Goal: Task Accomplishment & Management: Manage account settings

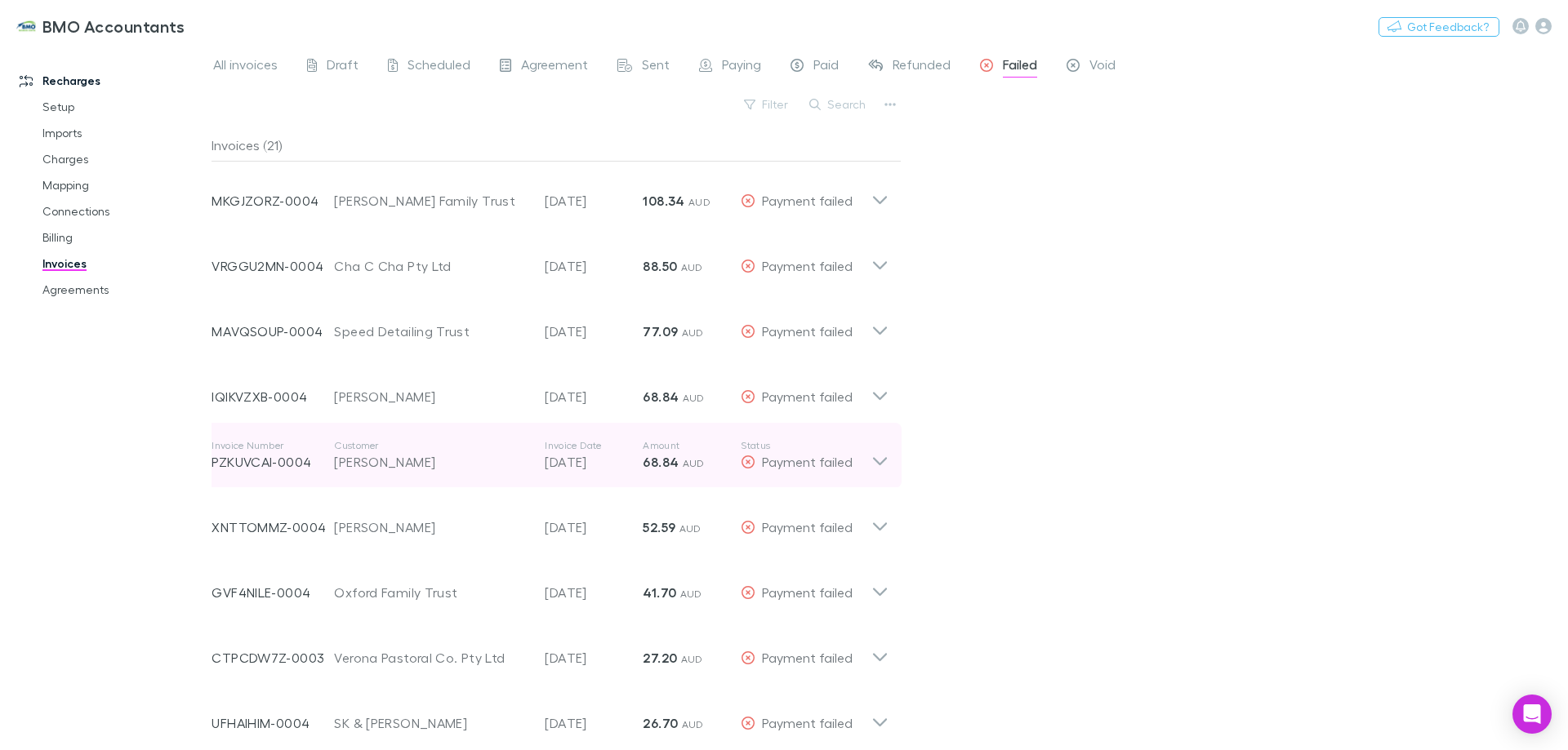
scroll to position [82, 0]
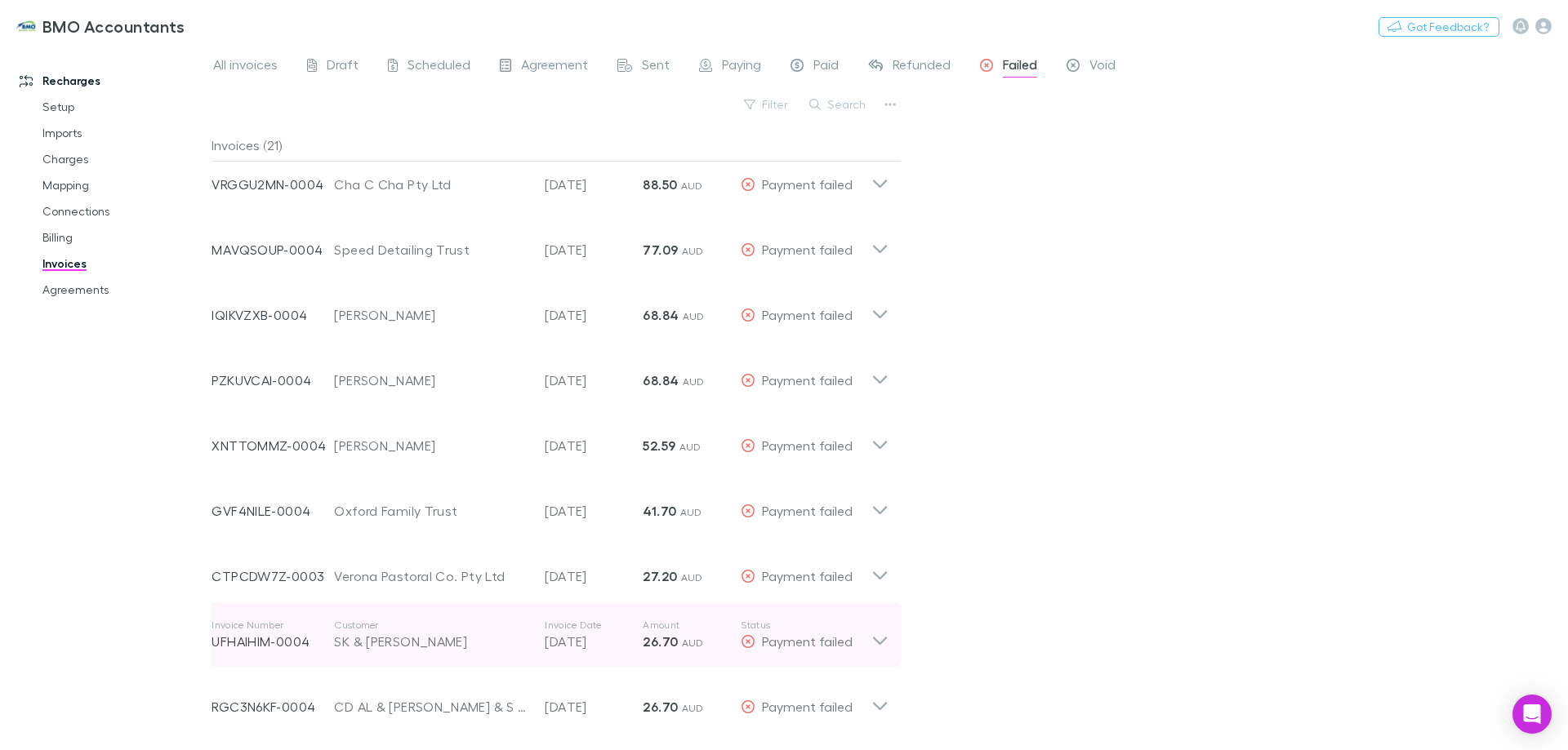
click at [877, 638] on icon at bounding box center [879, 636] width 17 height 32
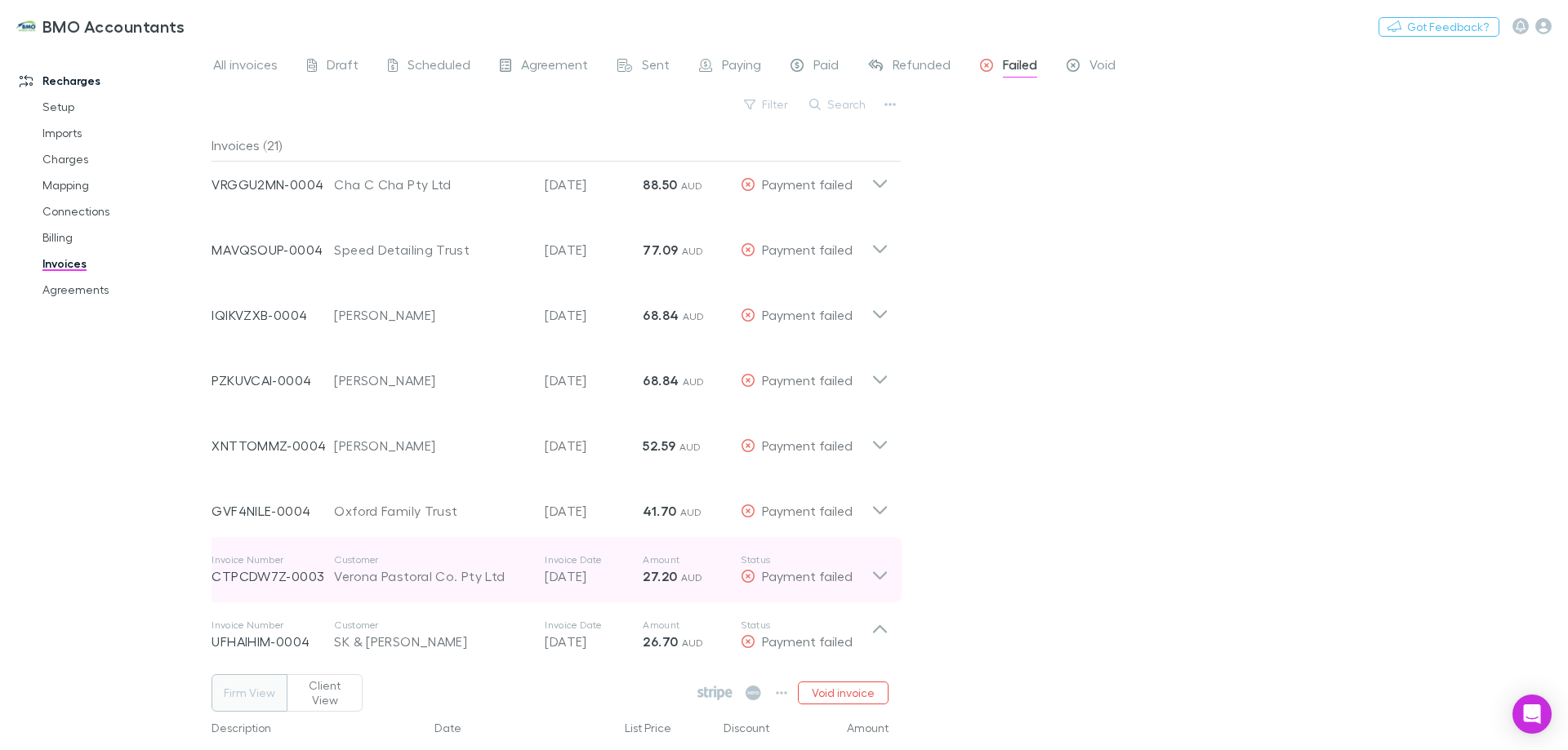
scroll to position [245, 0]
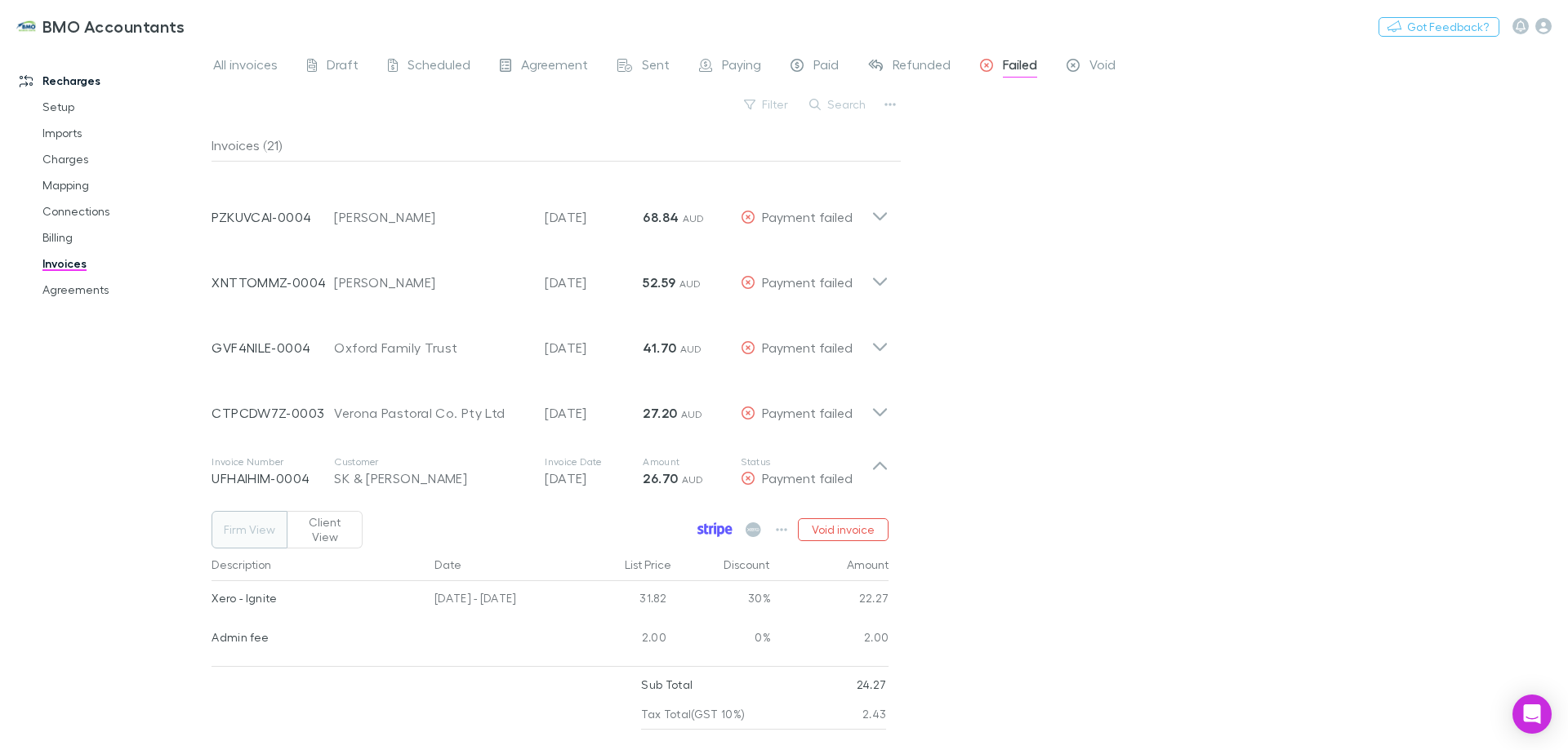
click at [716, 526] on icon at bounding box center [716, 529] width 3 height 8
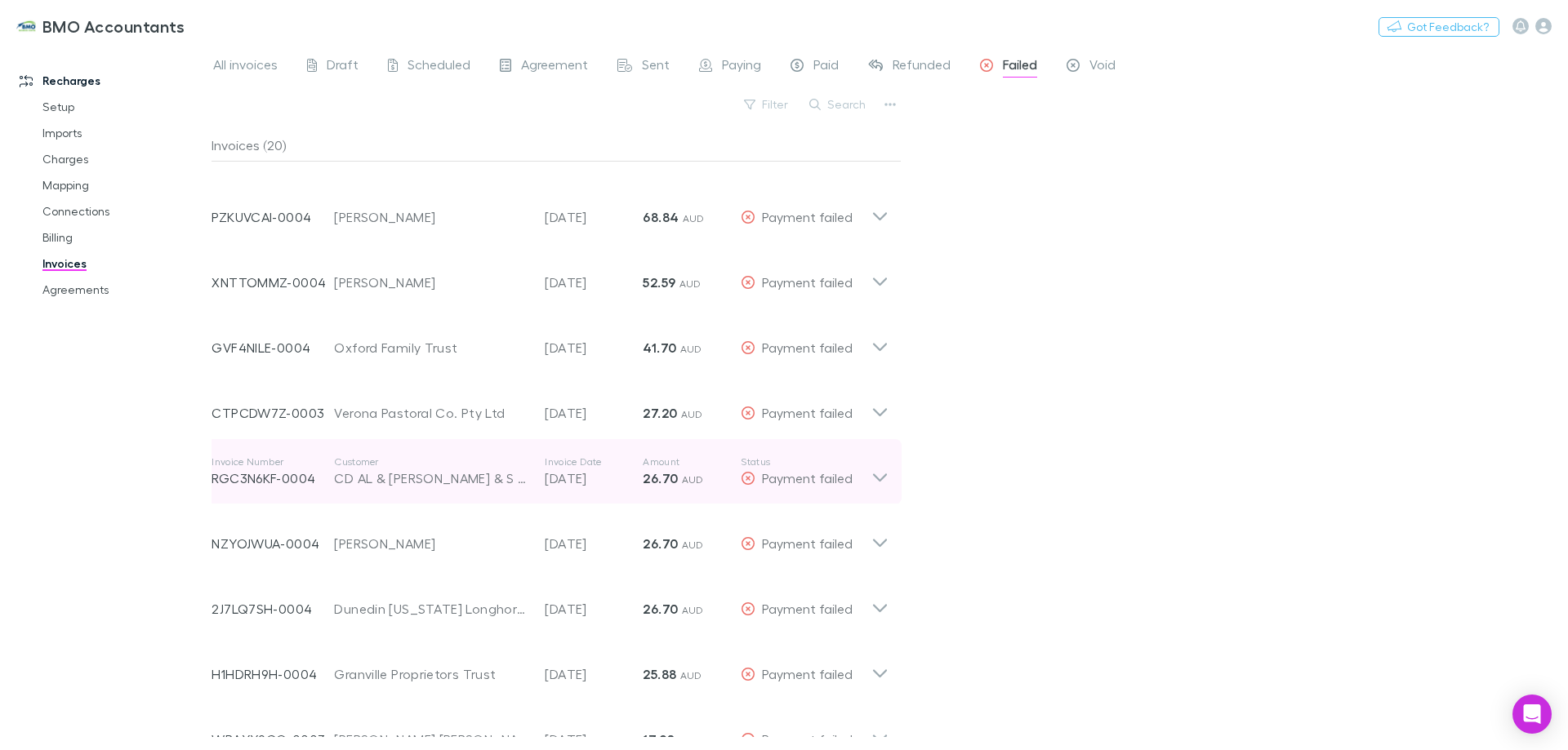
click at [880, 473] on icon at bounding box center [879, 471] width 17 height 32
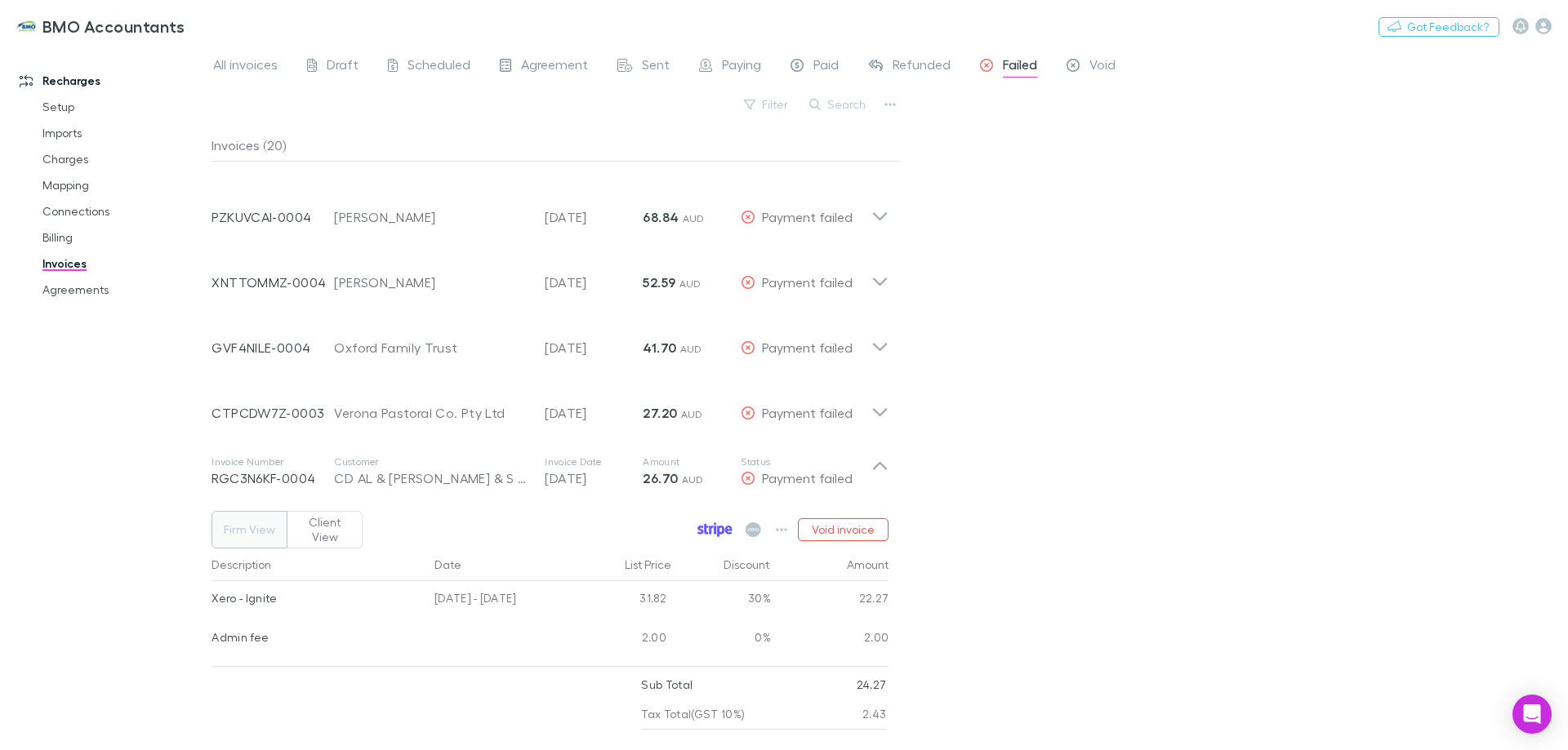
click at [710, 523] on icon at bounding box center [715, 530] width 35 height 14
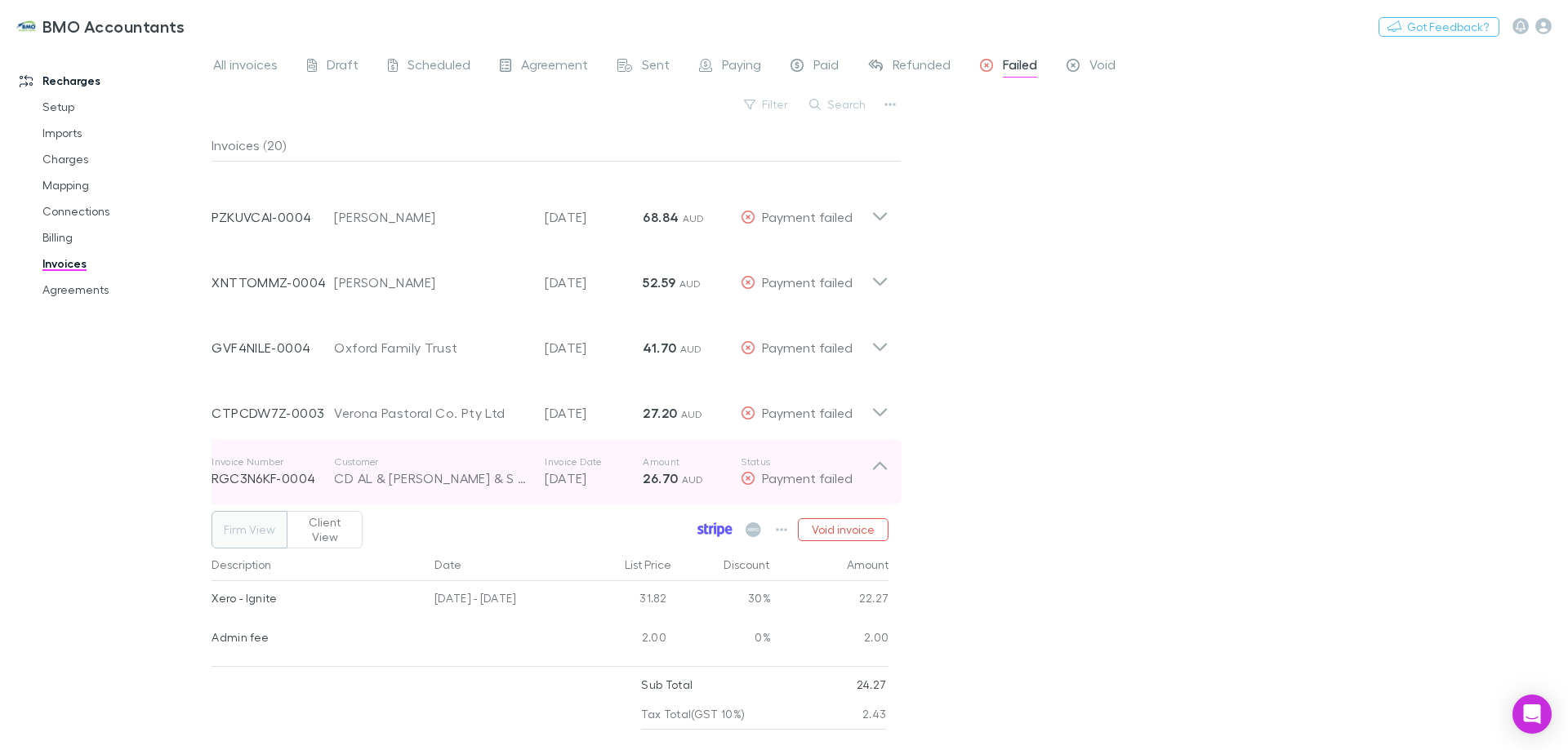
click at [881, 463] on icon at bounding box center [879, 466] width 14 height 8
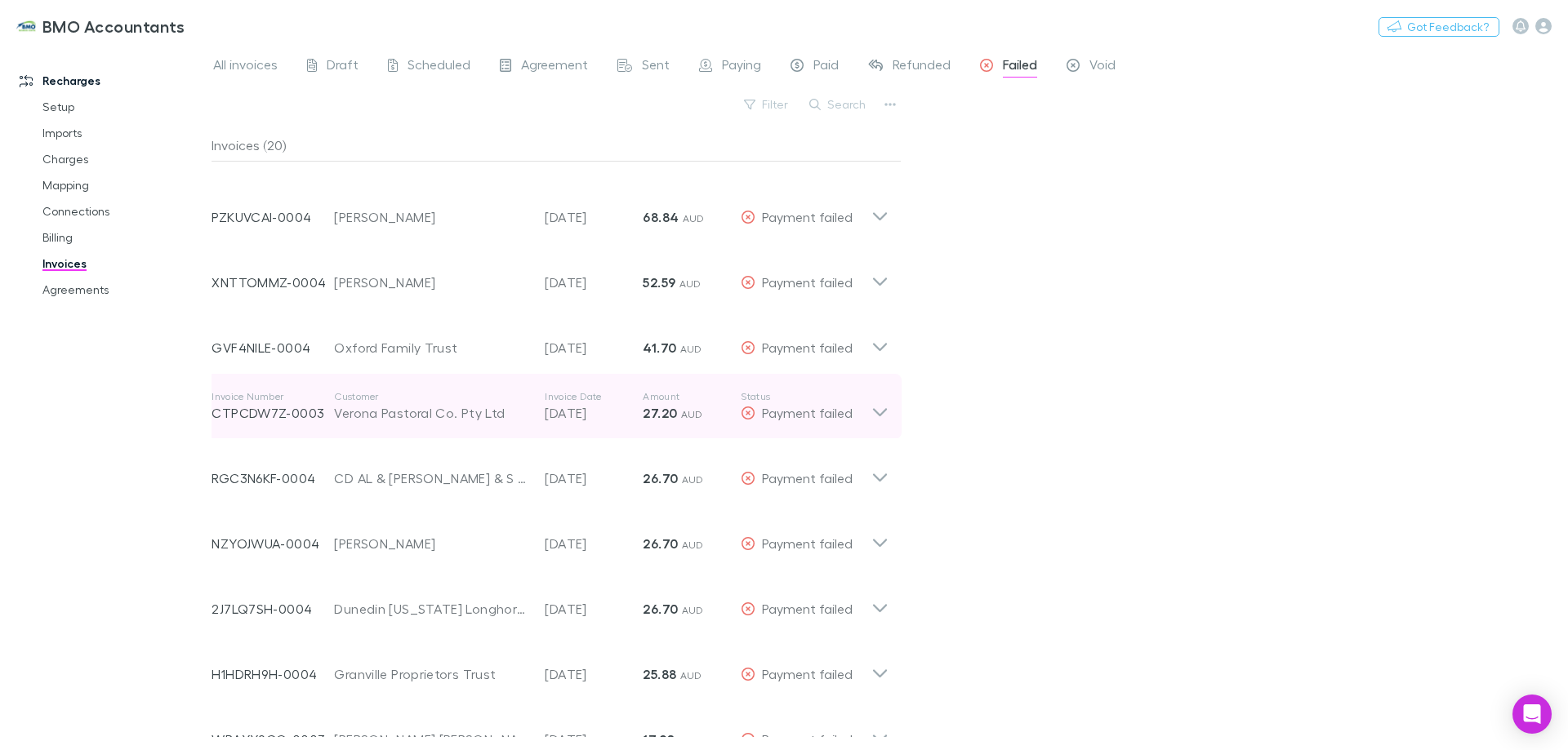
click at [879, 410] on icon at bounding box center [879, 407] width 17 height 32
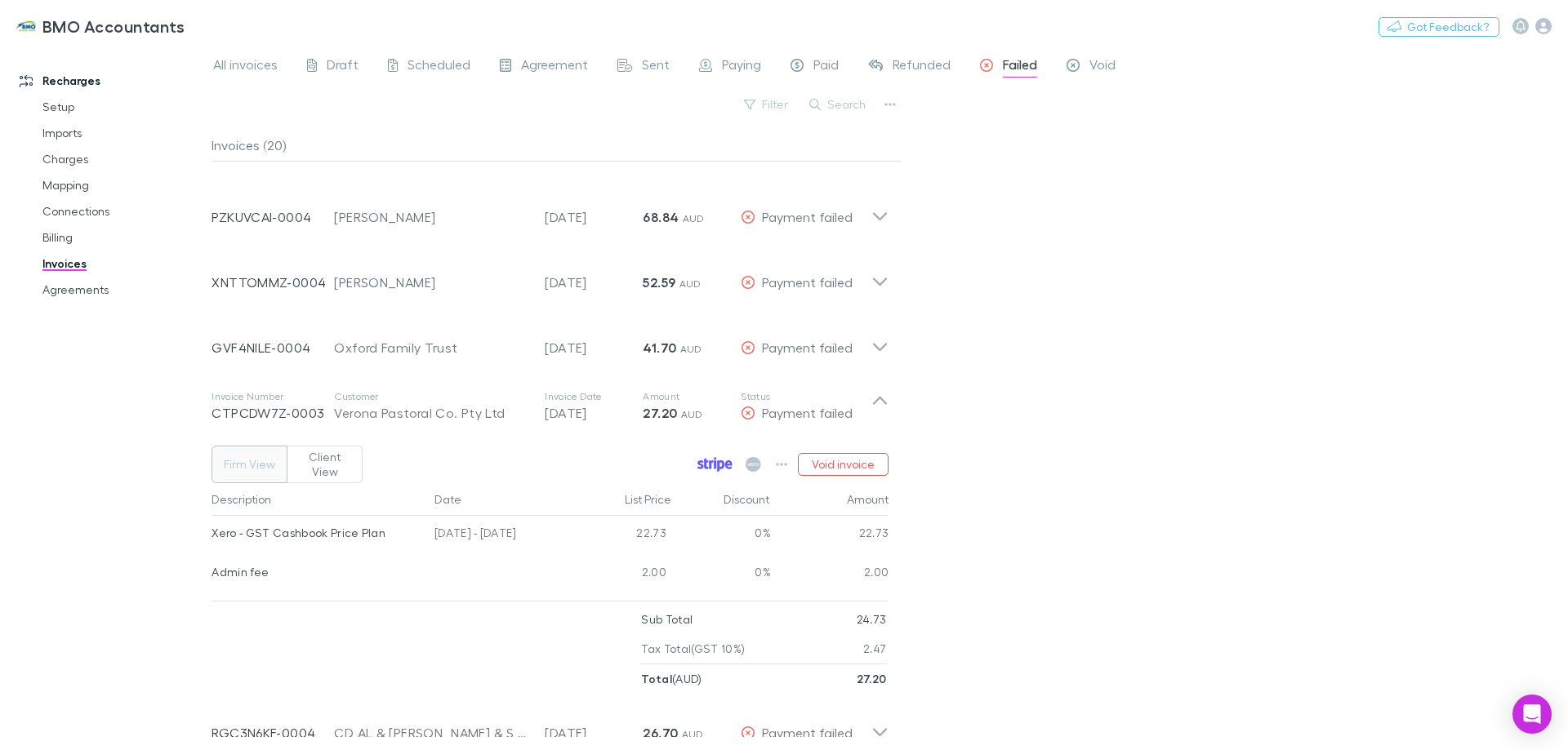
click at [712, 461] on icon at bounding box center [711, 464] width 5 height 8
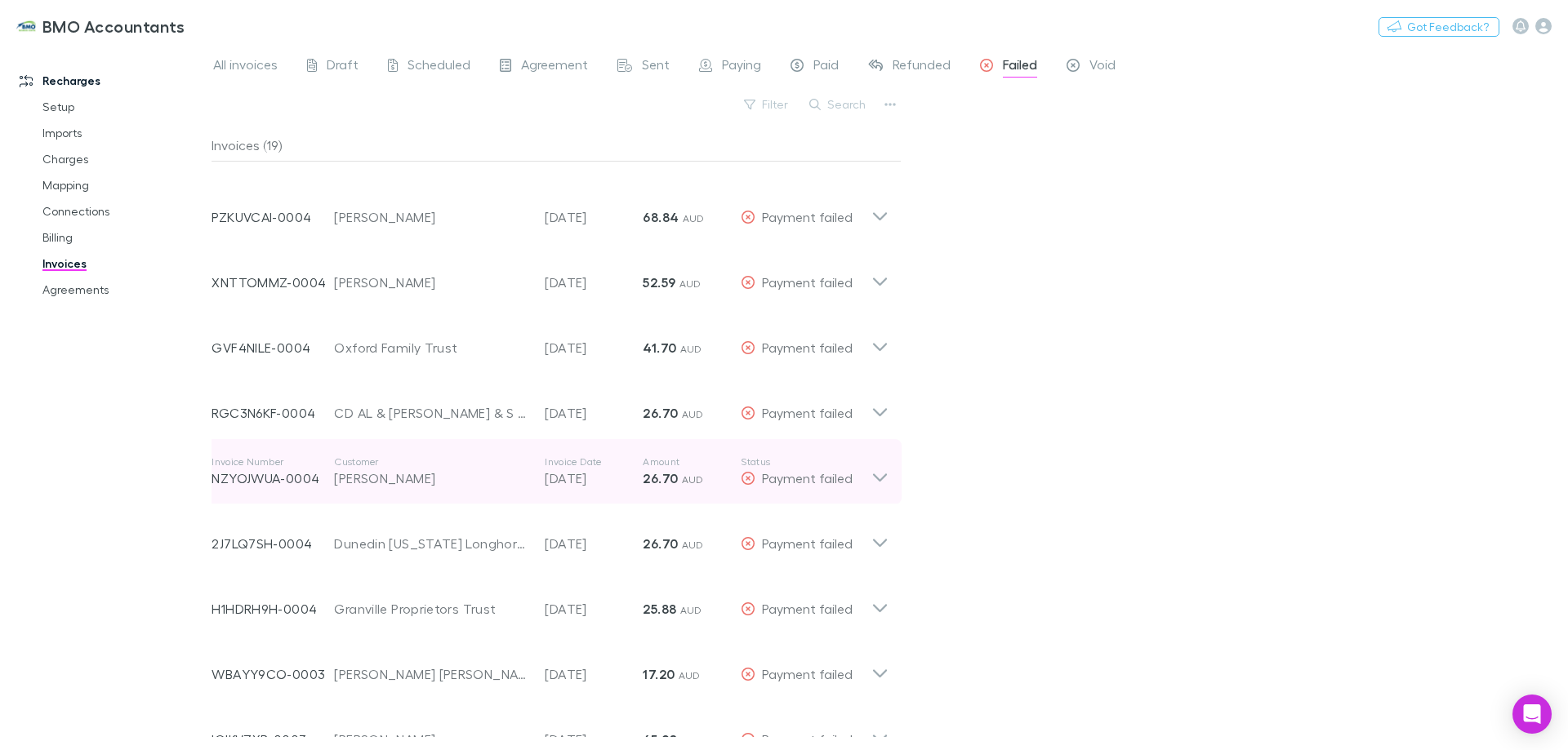
click at [883, 474] on icon at bounding box center [879, 471] width 17 height 32
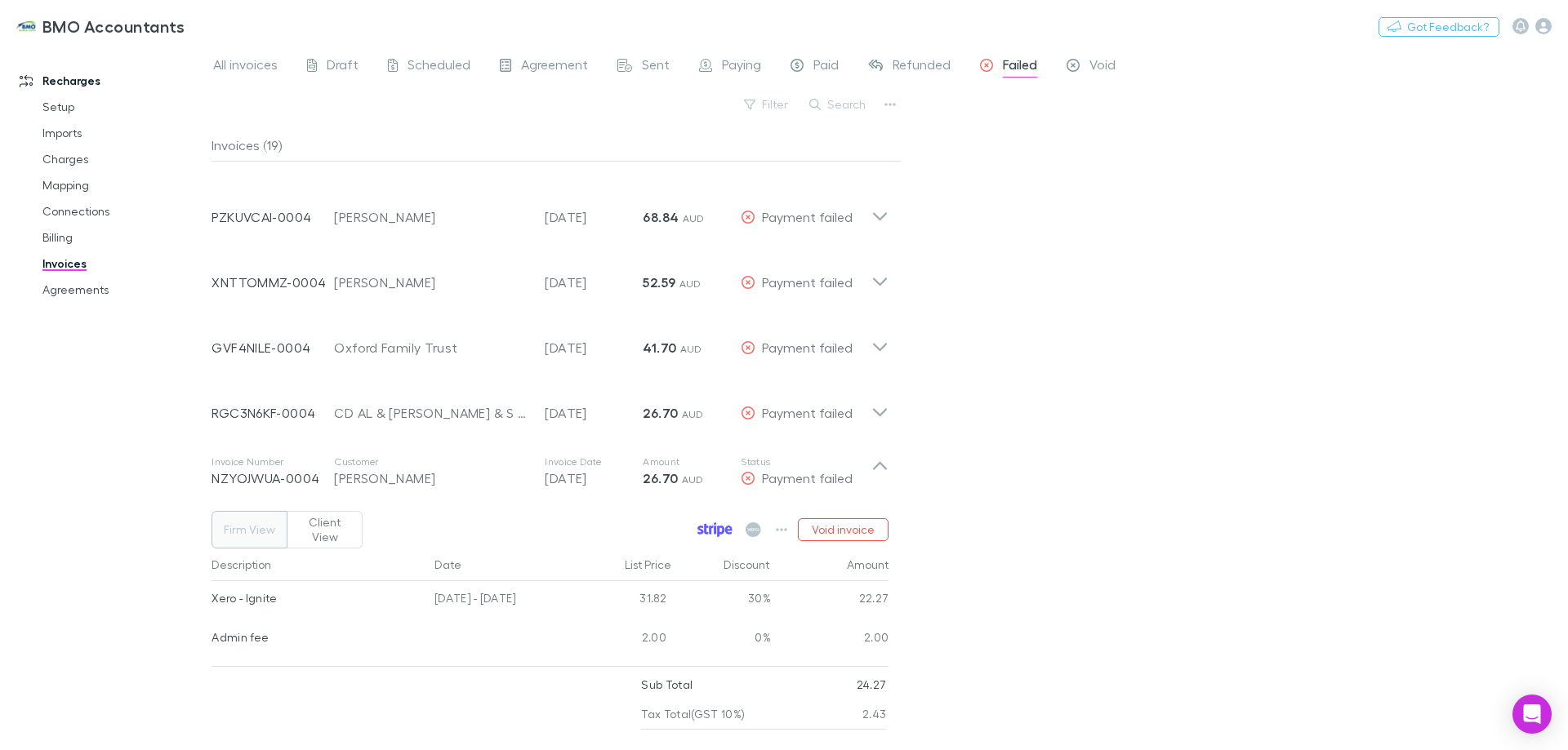
click at [717, 526] on icon at bounding box center [716, 529] width 3 height 8
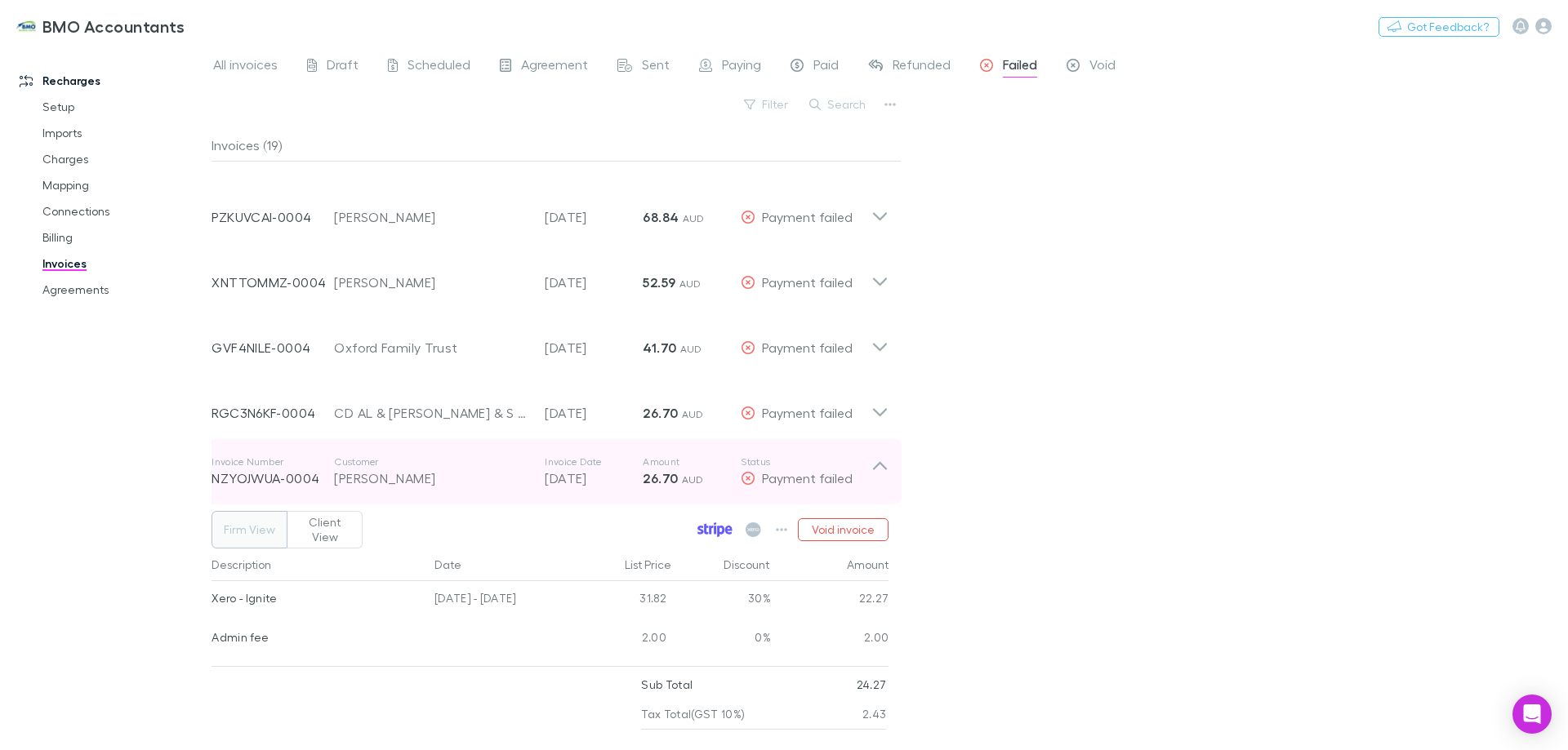
click at [885, 466] on icon at bounding box center [879, 471] width 17 height 32
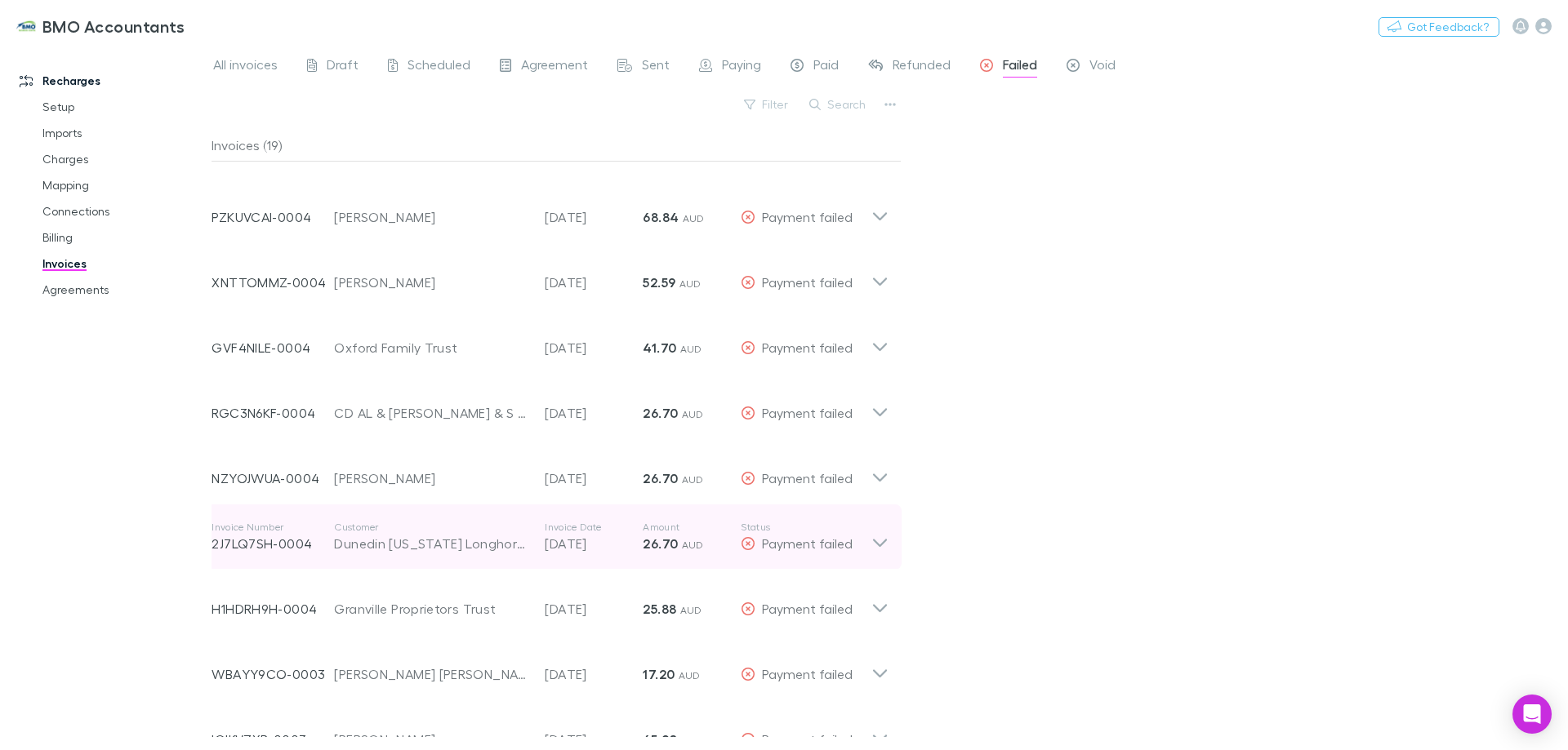
click at [876, 540] on icon at bounding box center [879, 537] width 17 height 32
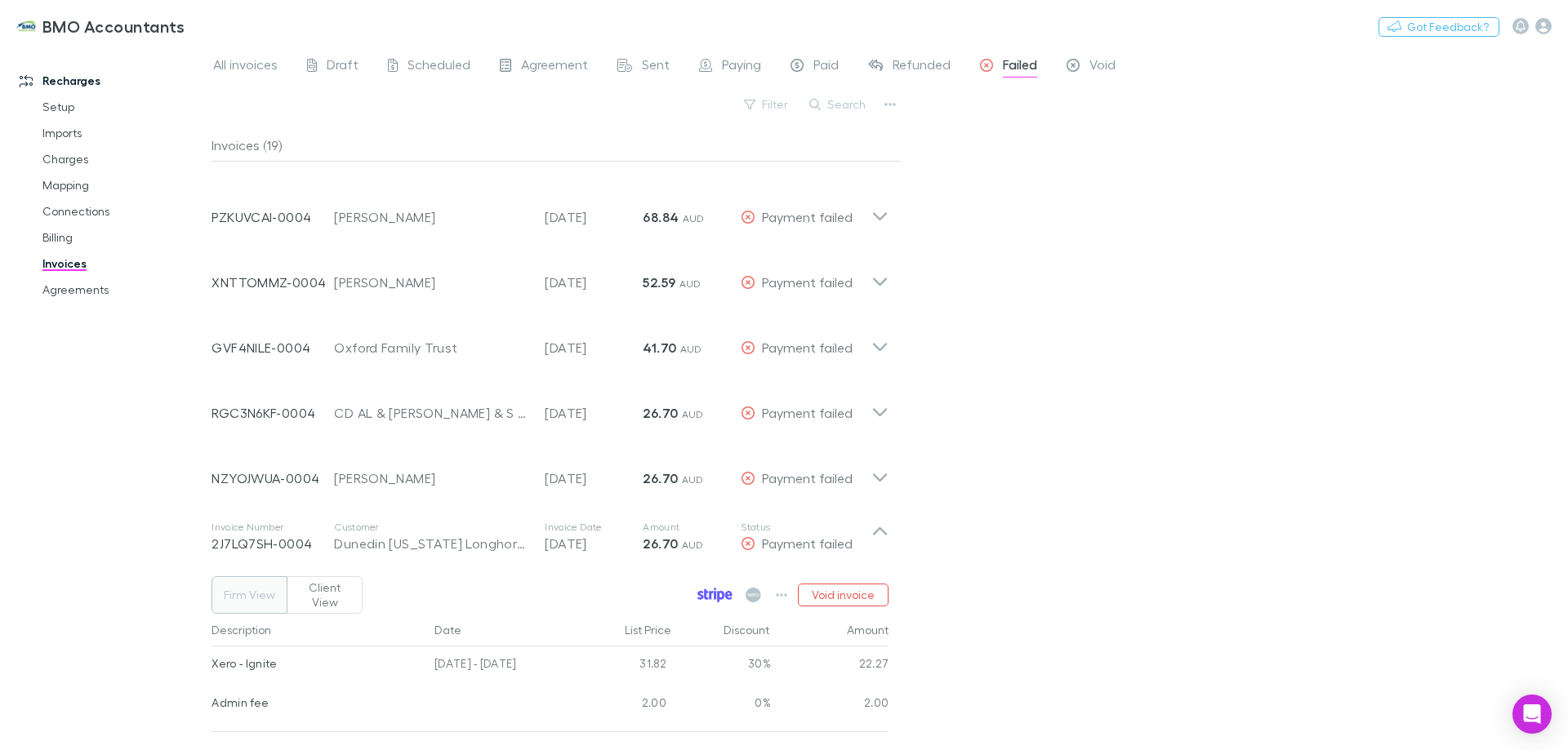
click at [710, 588] on icon at bounding box center [715, 595] width 35 height 14
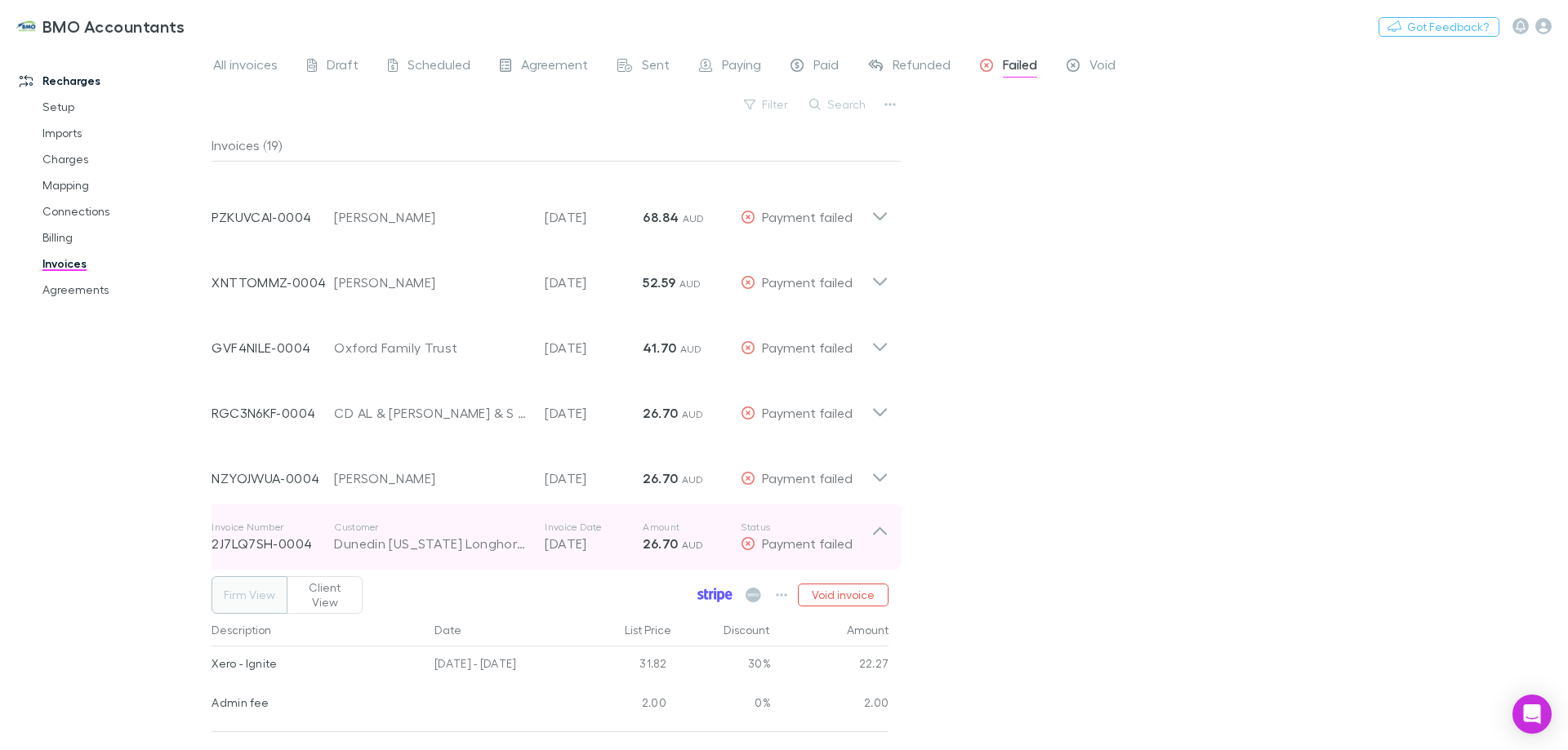
click at [876, 523] on icon at bounding box center [879, 537] width 17 height 32
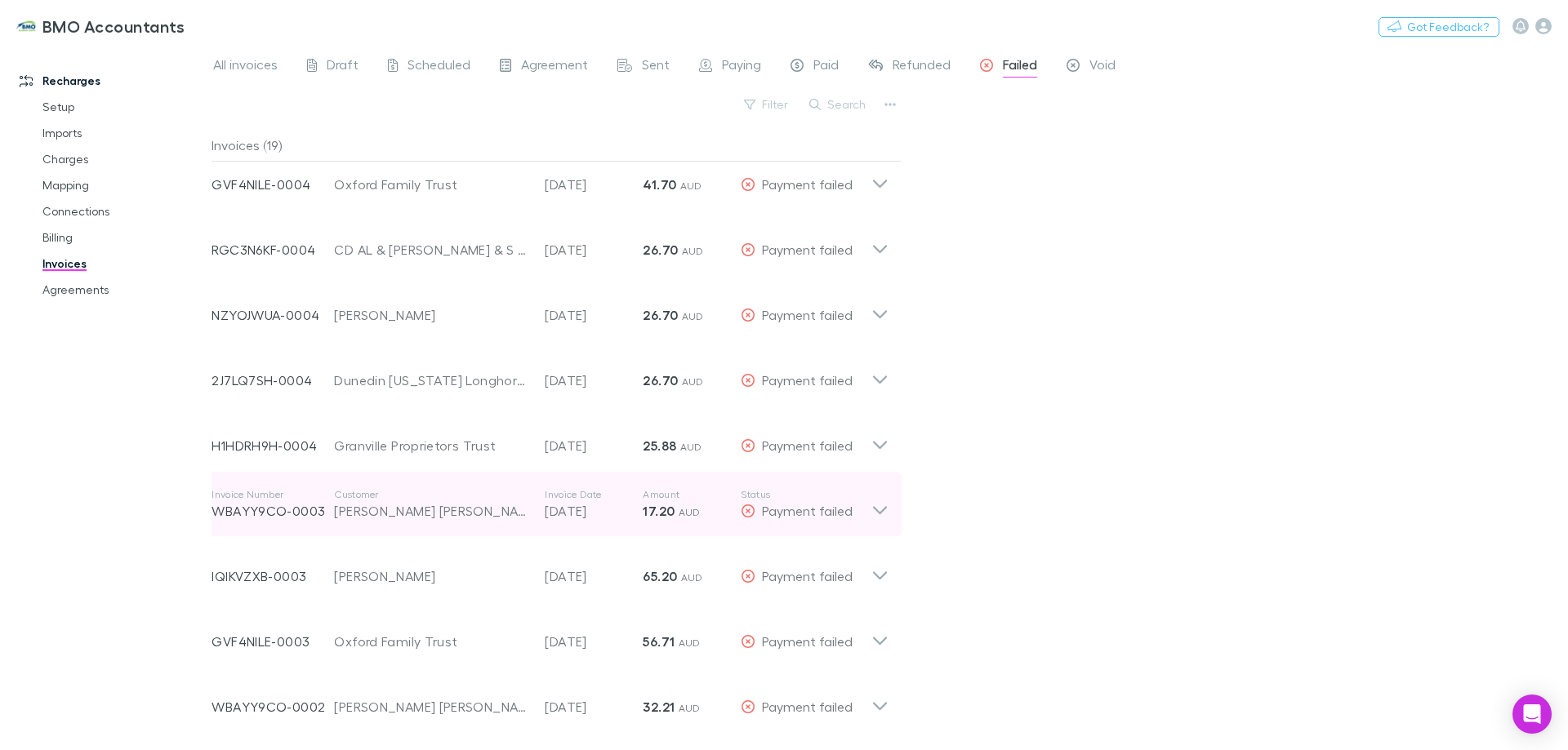
scroll to position [489, 0]
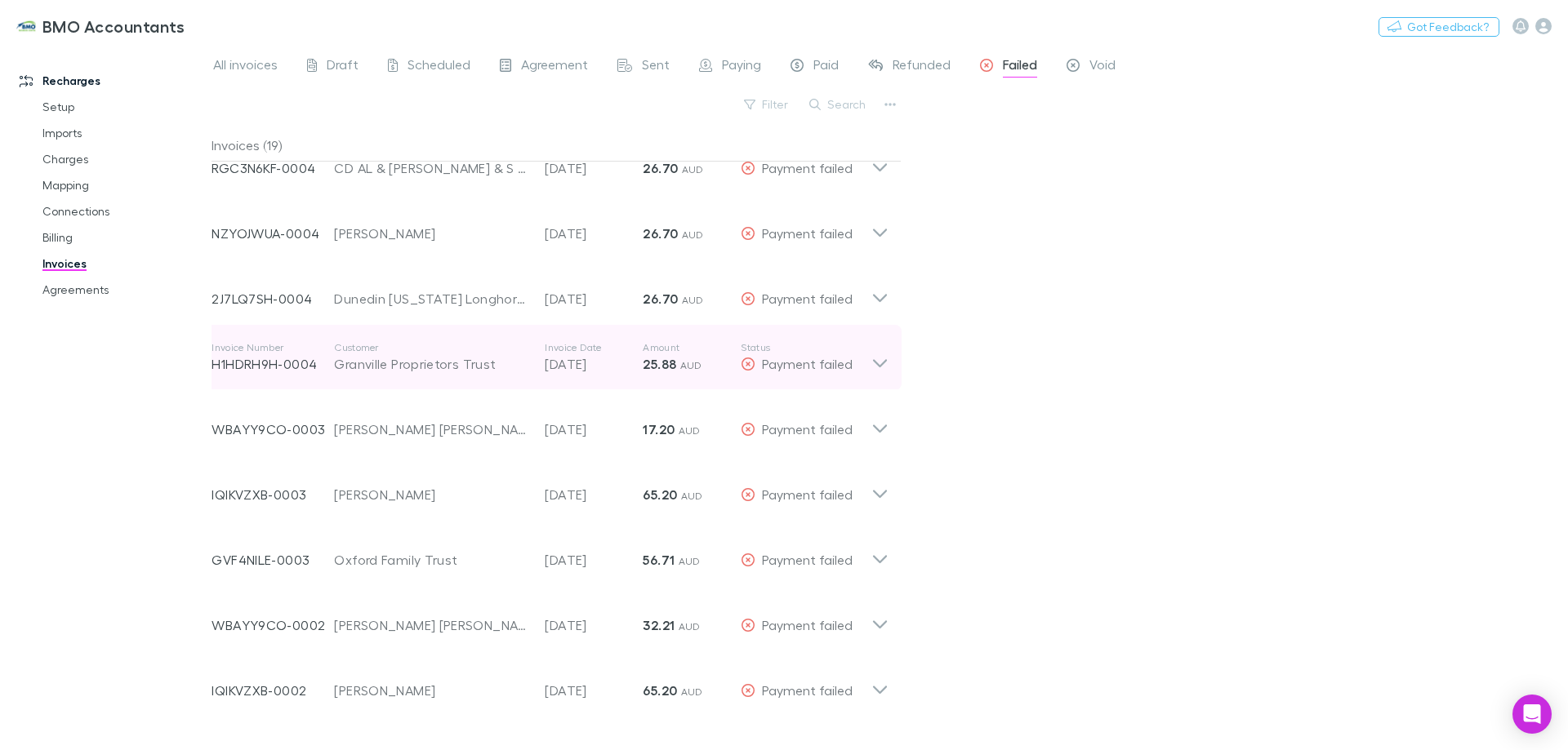
click at [878, 360] on icon at bounding box center [879, 358] width 17 height 32
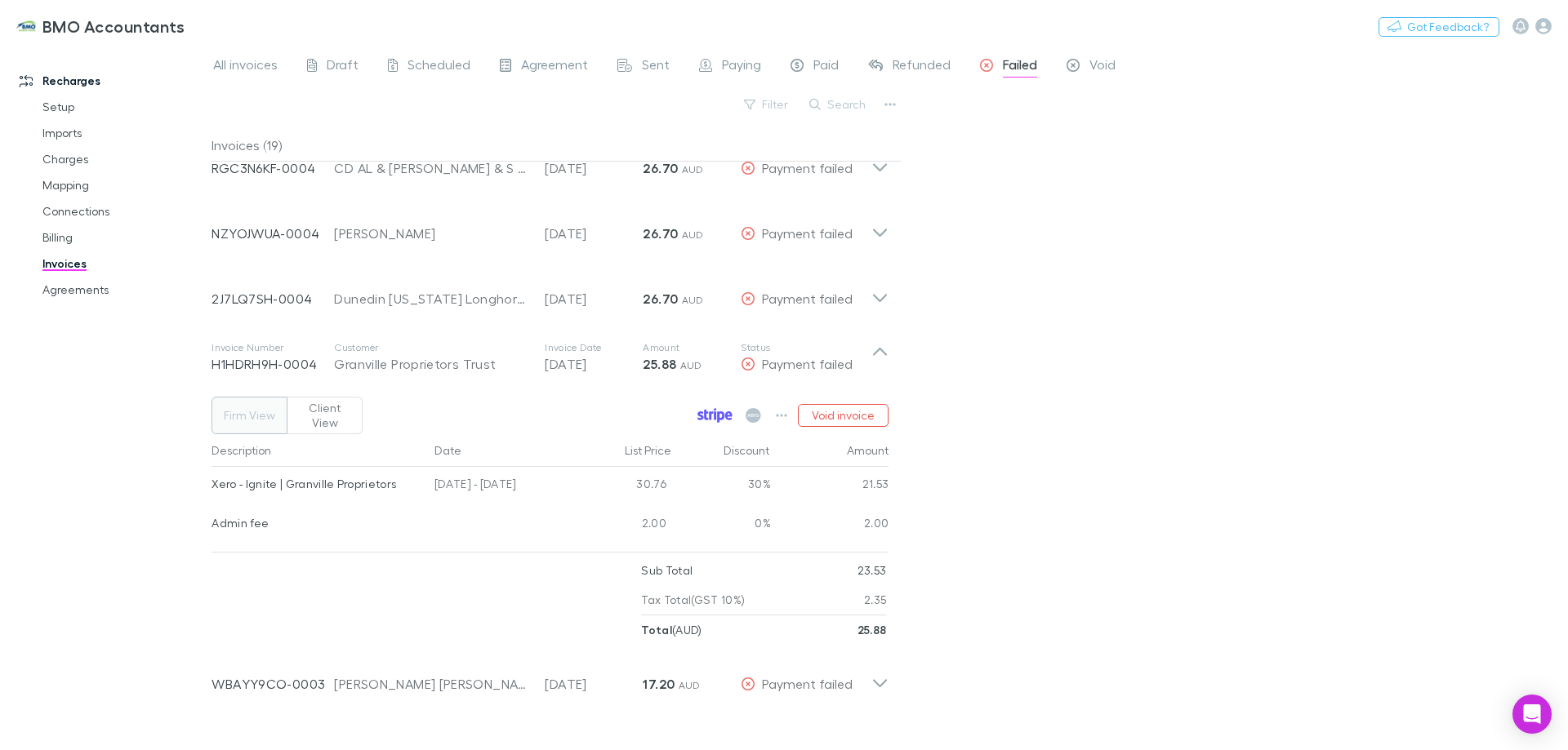
click at [720, 412] on icon at bounding box center [721, 417] width 7 height 12
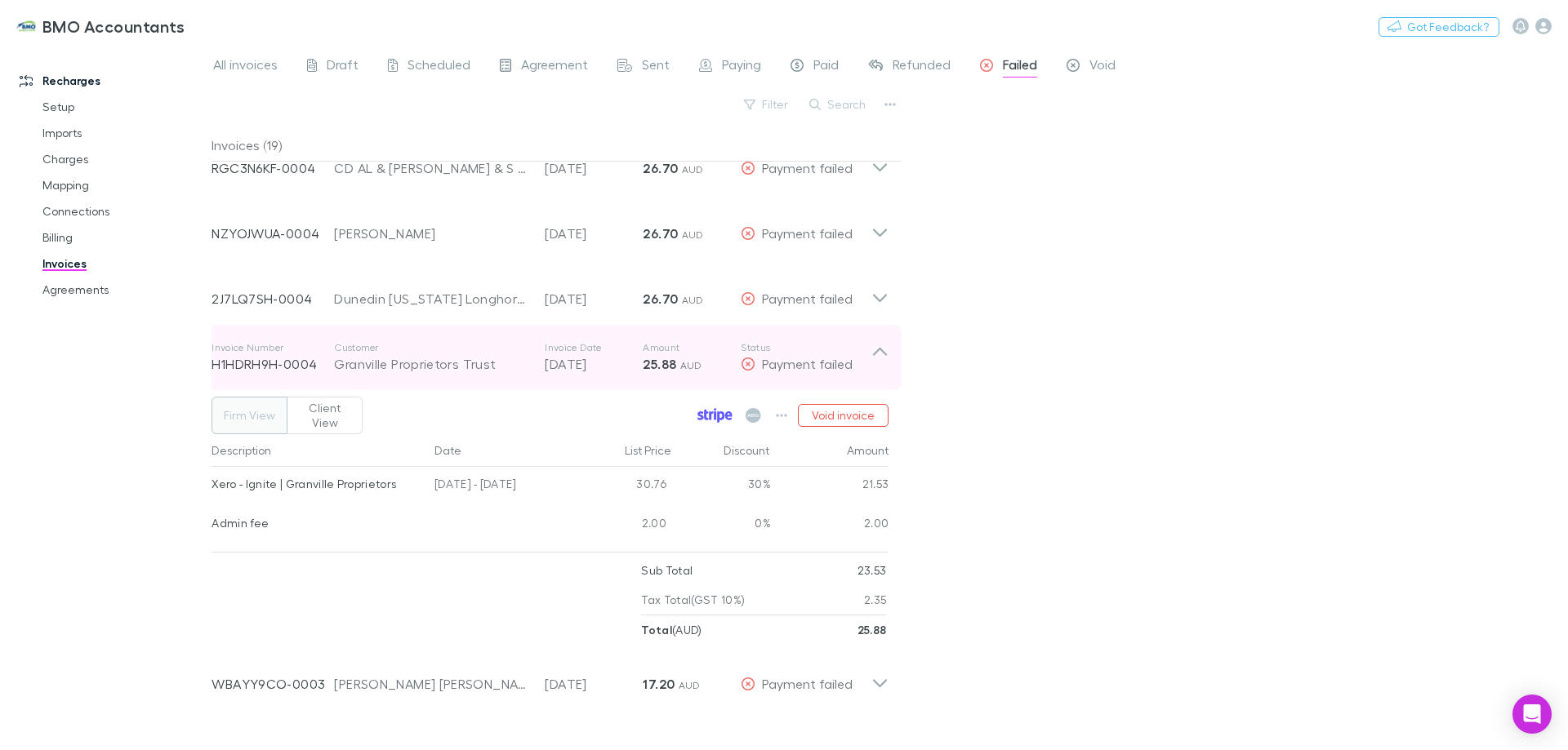
click at [881, 347] on icon at bounding box center [879, 358] width 17 height 32
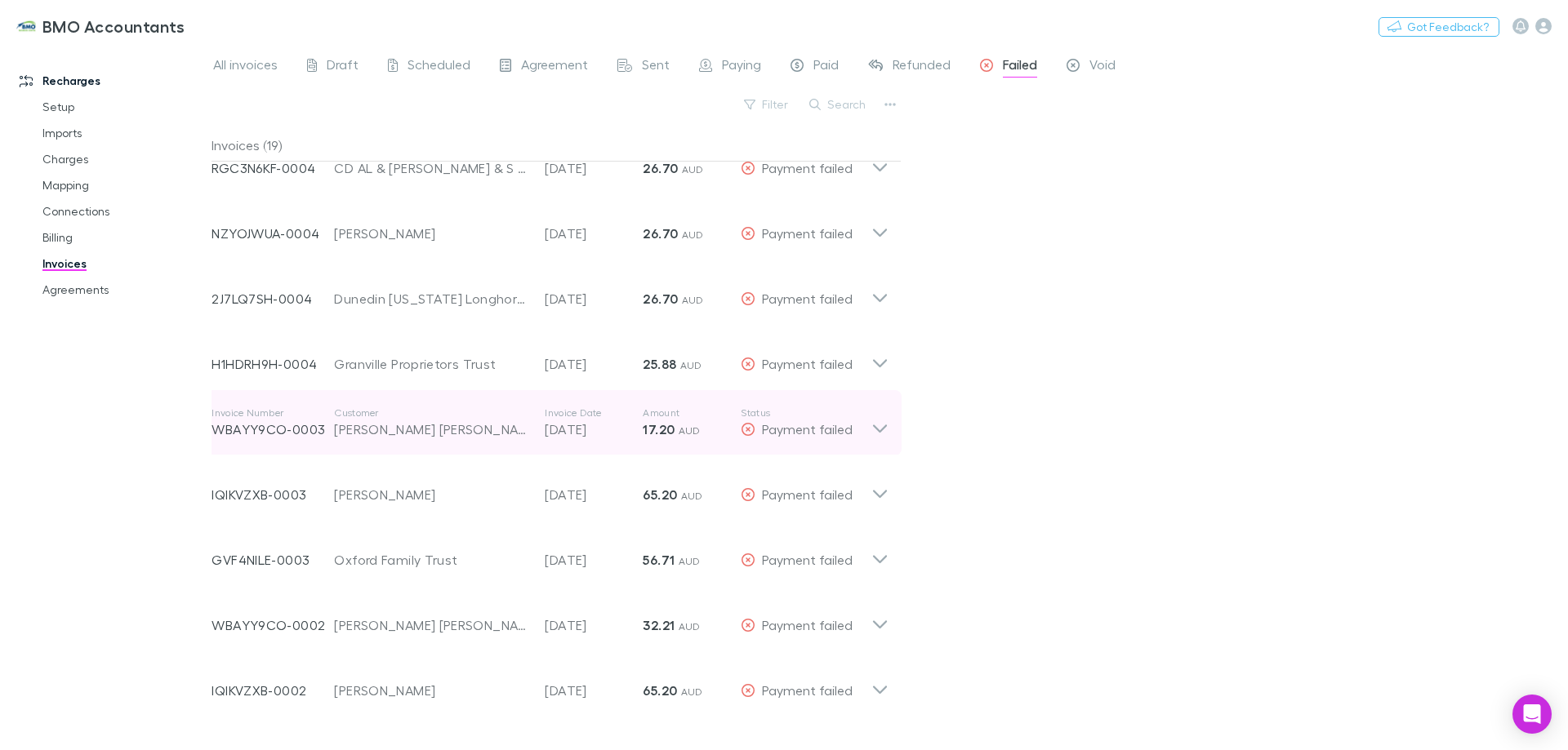
click at [877, 426] on icon at bounding box center [879, 423] width 17 height 32
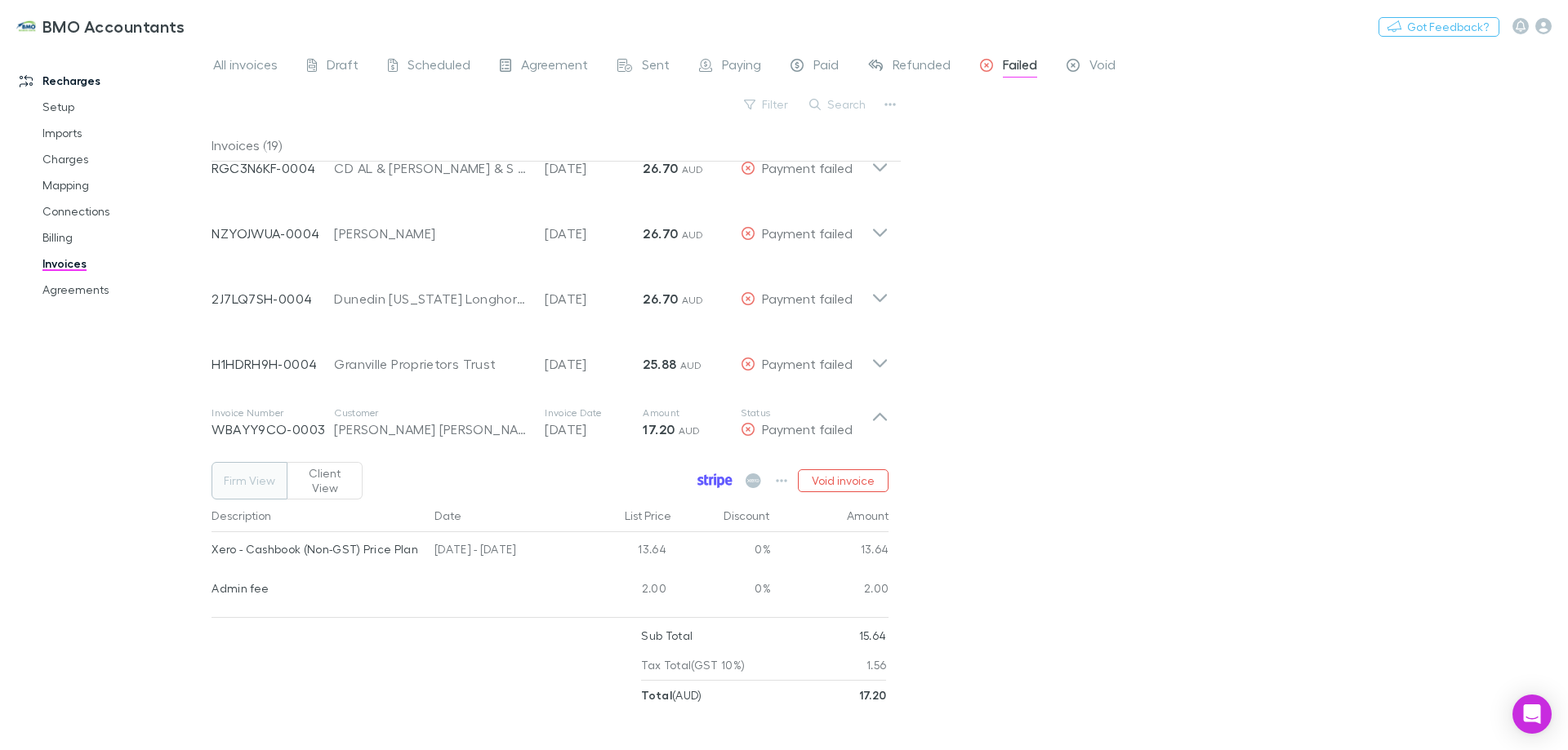
click at [703, 473] on icon at bounding box center [715, 480] width 35 height 14
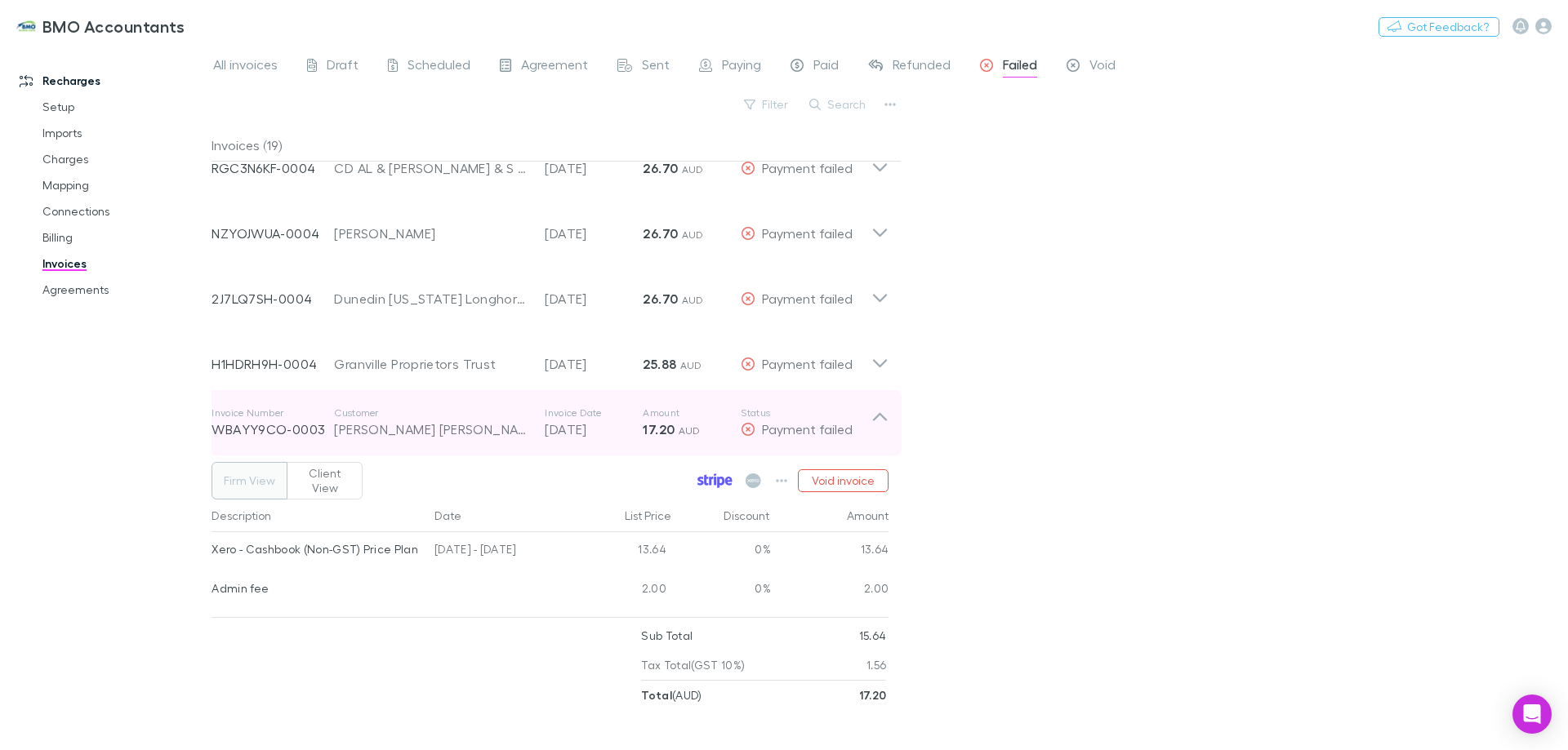
click at [883, 417] on icon at bounding box center [879, 416] width 14 height 8
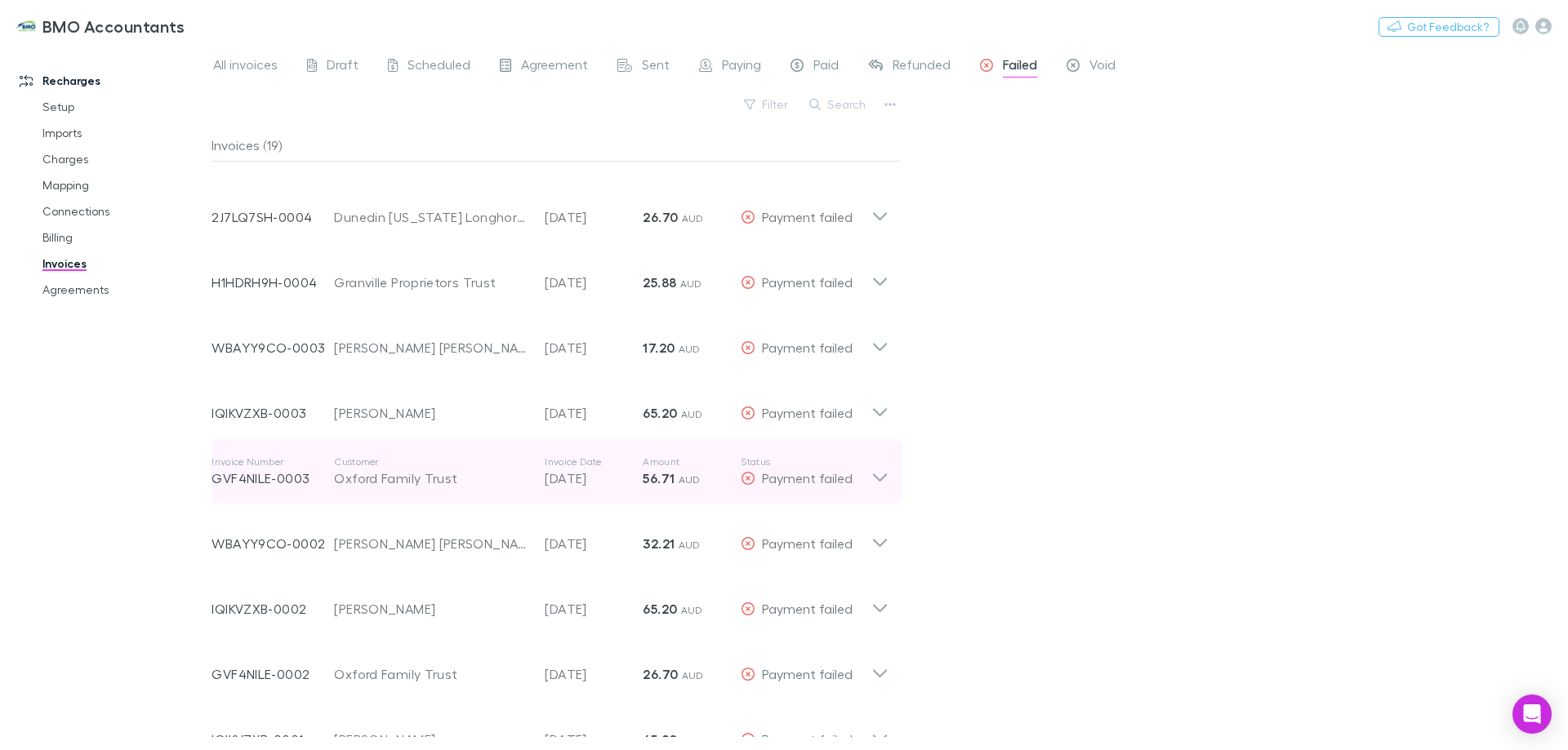
scroll to position [665, 0]
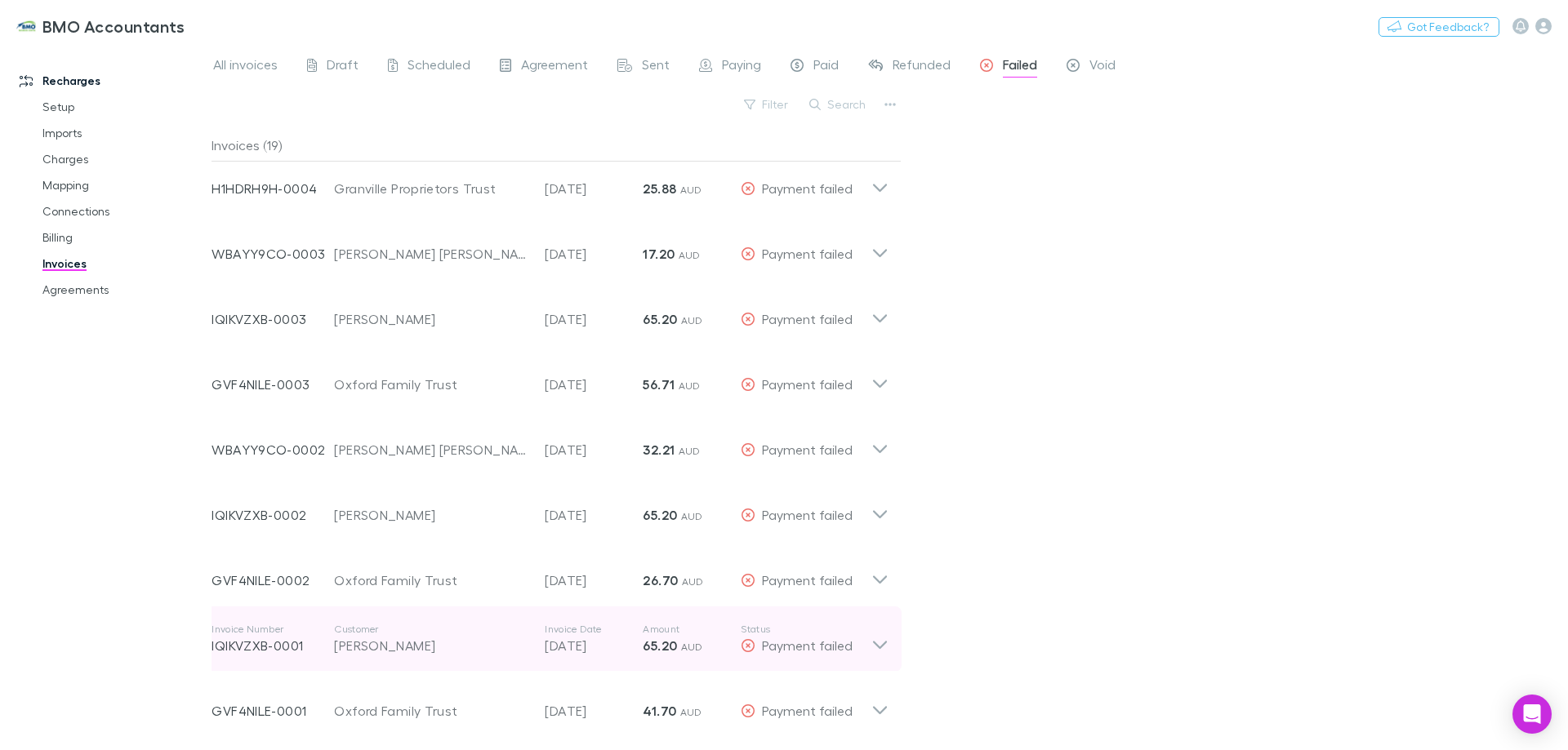
click at [884, 641] on icon at bounding box center [879, 639] width 17 height 32
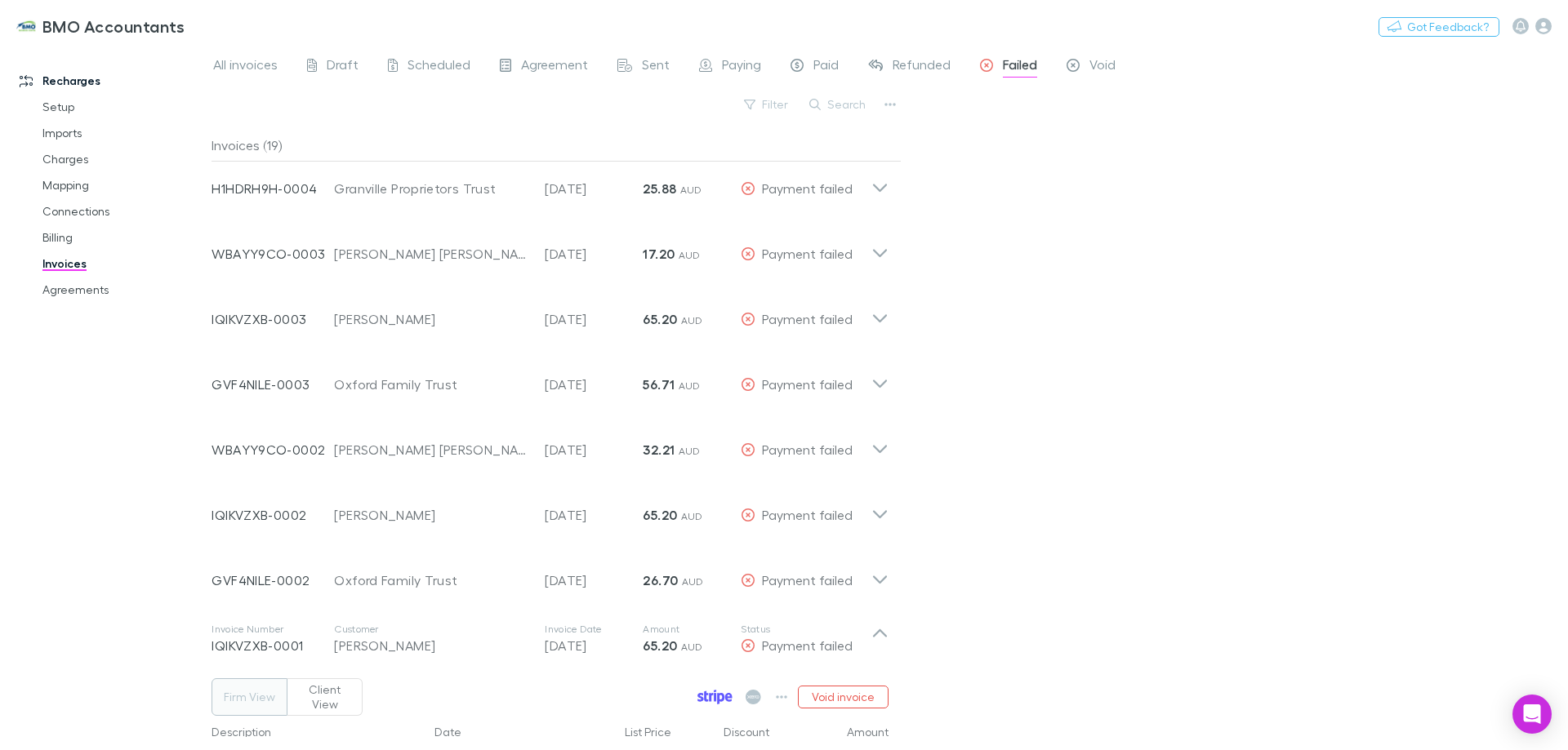
click at [711, 690] on icon at bounding box center [715, 697] width 35 height 14
